Goal: Information Seeking & Learning: Learn about a topic

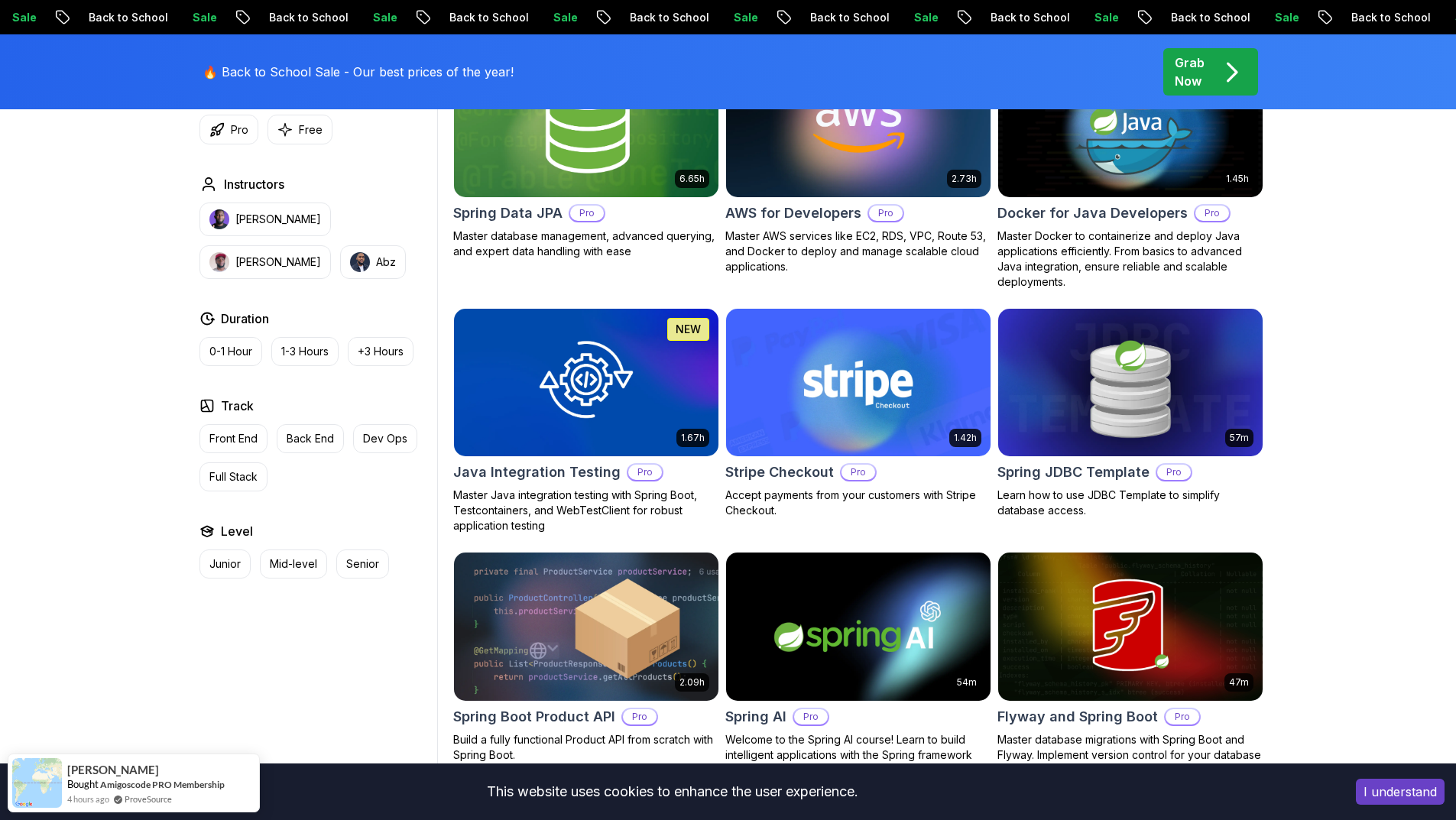
scroll to position [917, 0]
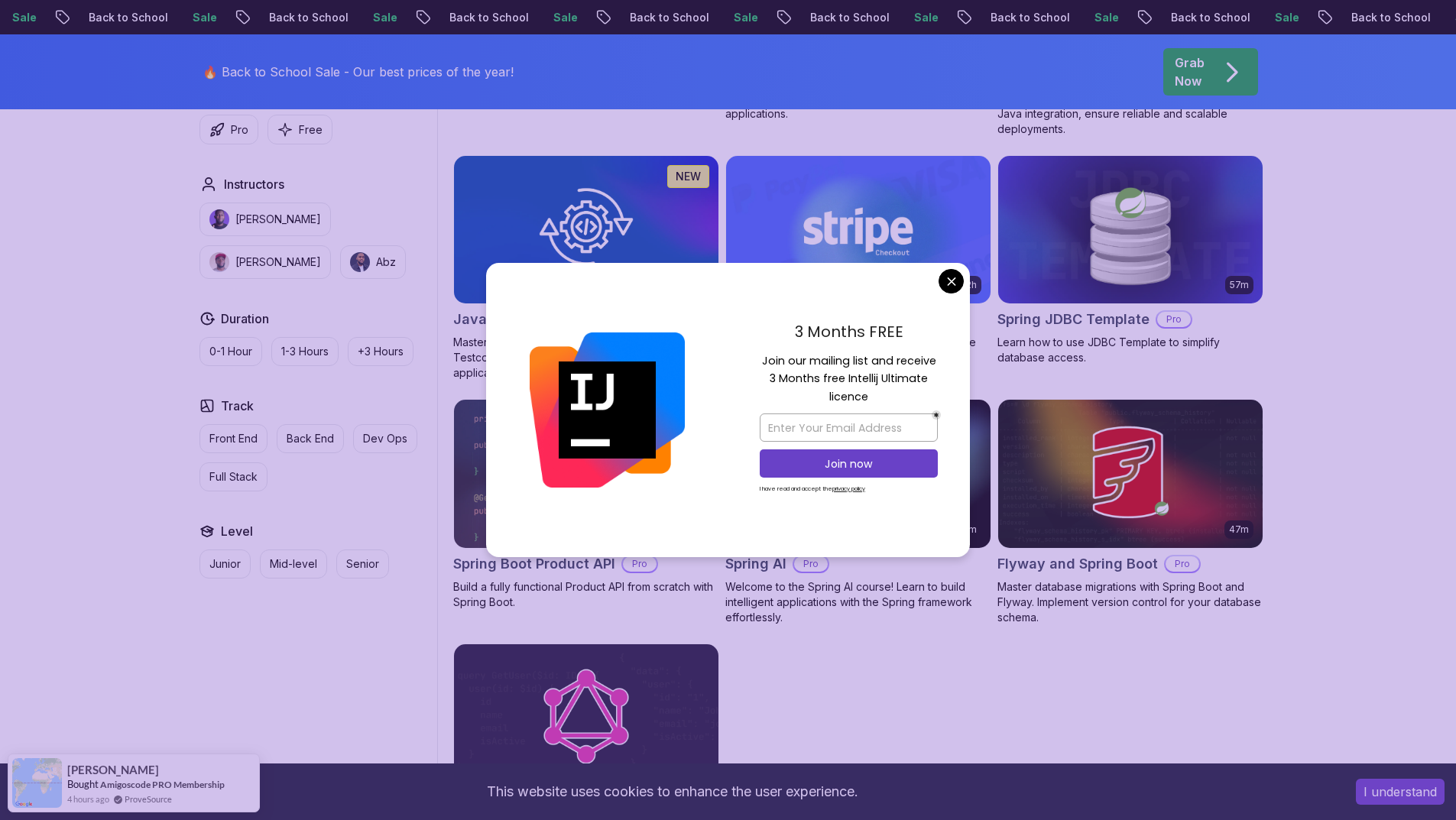
click at [953, 282] on body "Sale Back to School Sale Back to School Sale Back to School Sale Back to School…" at bounding box center [728, 384] width 1456 height 2604
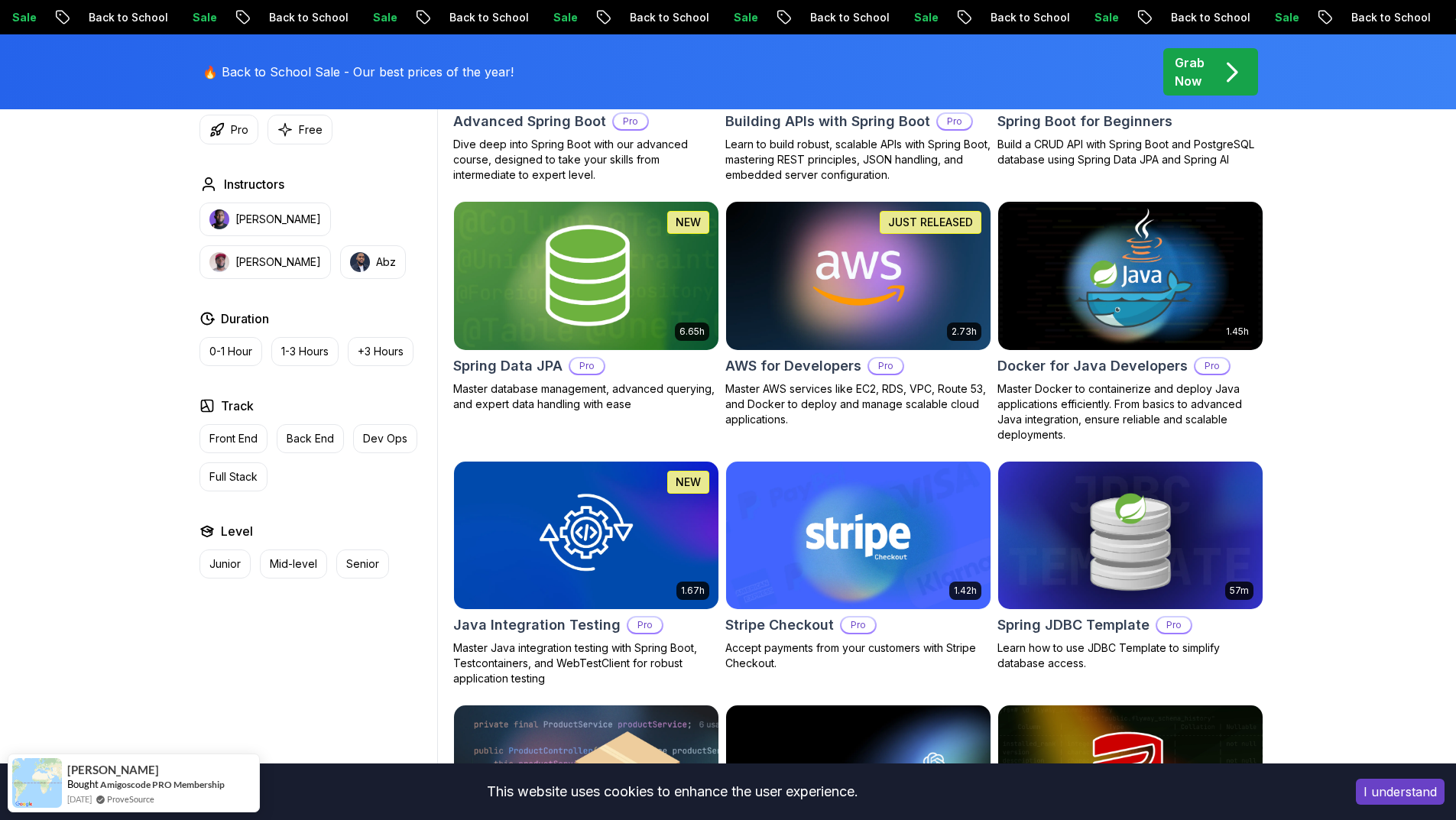
scroll to position [0, 0]
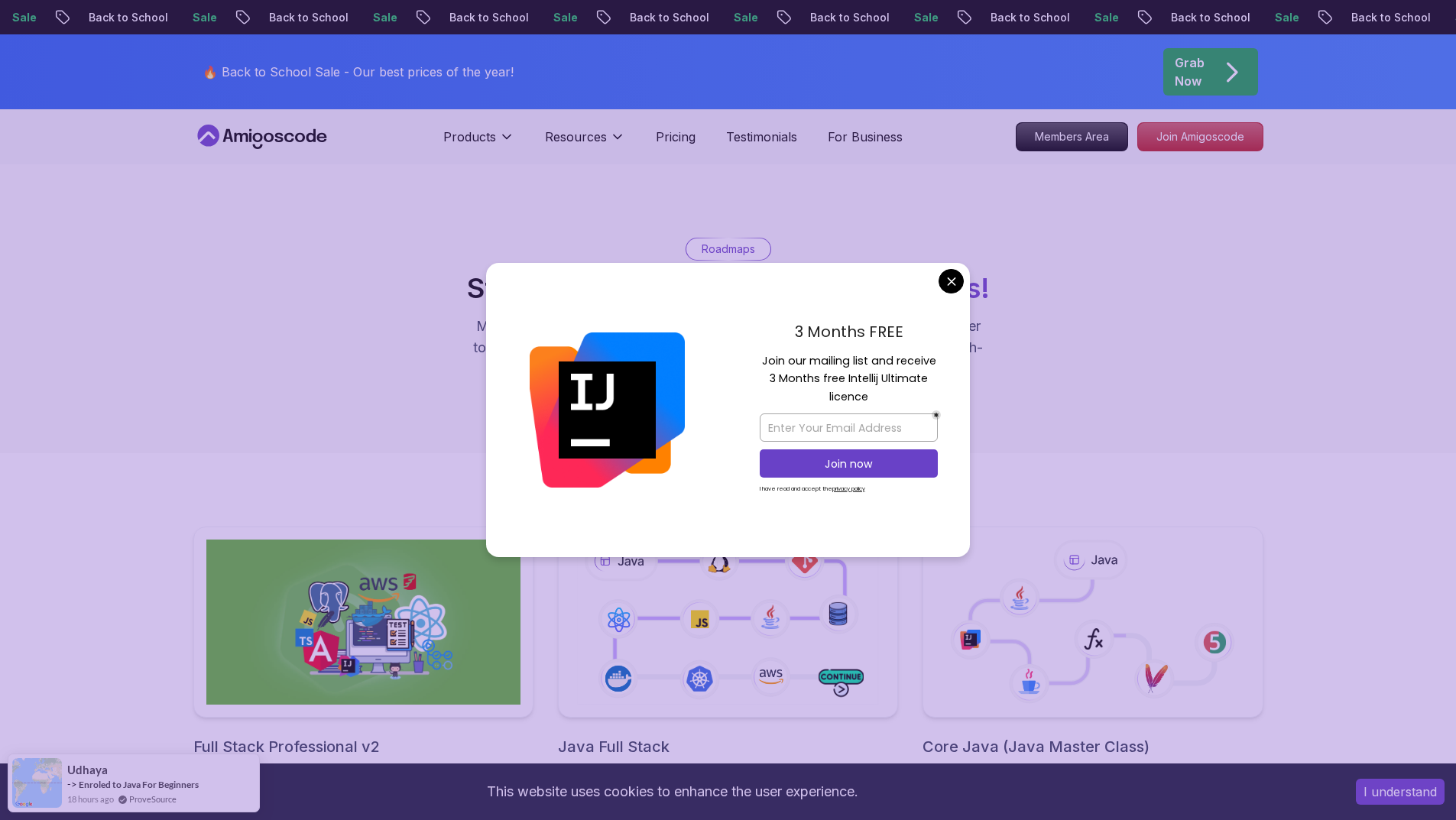
click at [842, 222] on div "Roadmaps Start with our Step-by-Step Roadmaps! Master in-demand tech skills wit…" at bounding box center [728, 309] width 1456 height 289
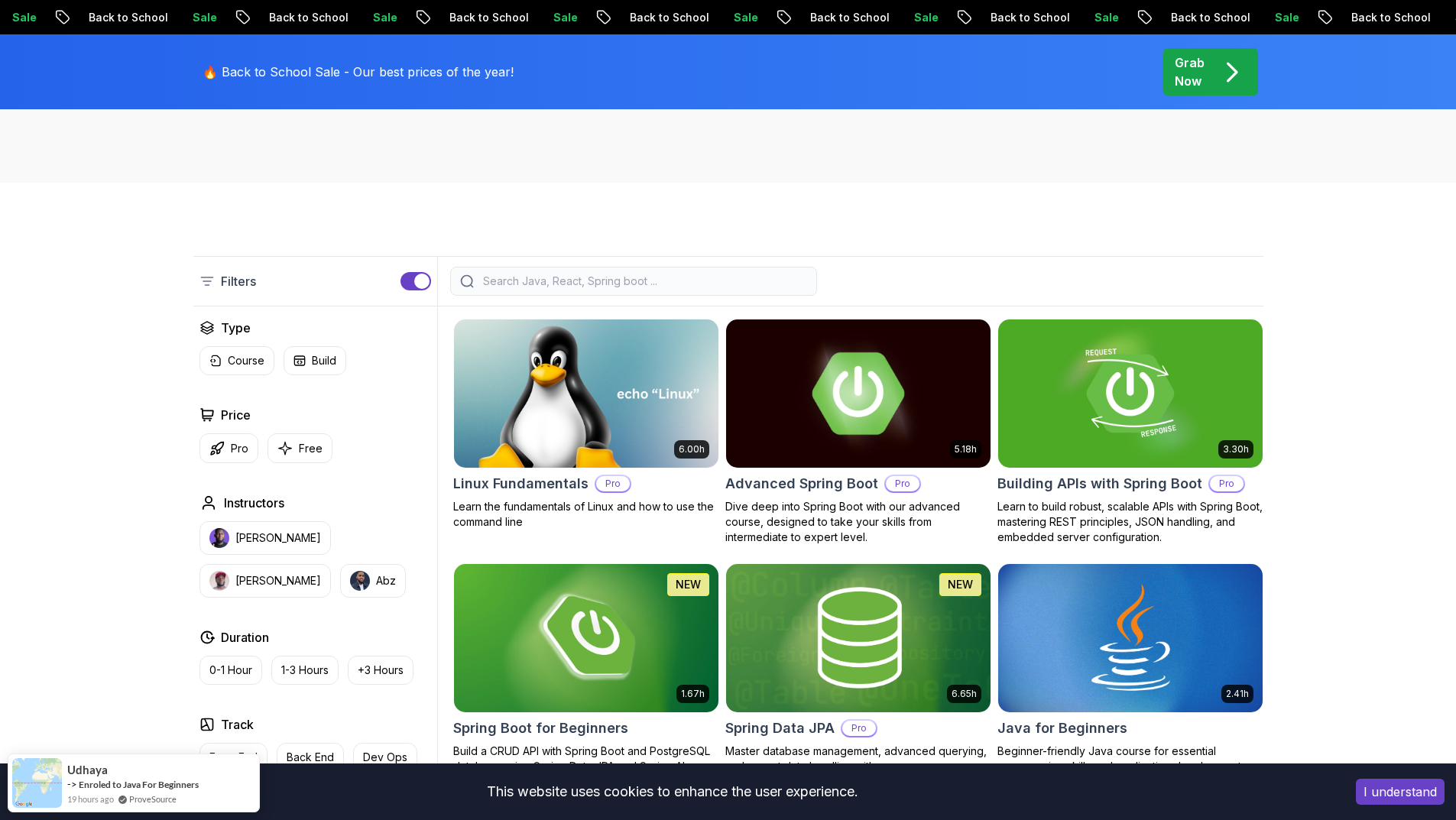
scroll to position [306, 0]
